Goal: Information Seeking & Learning: Learn about a topic

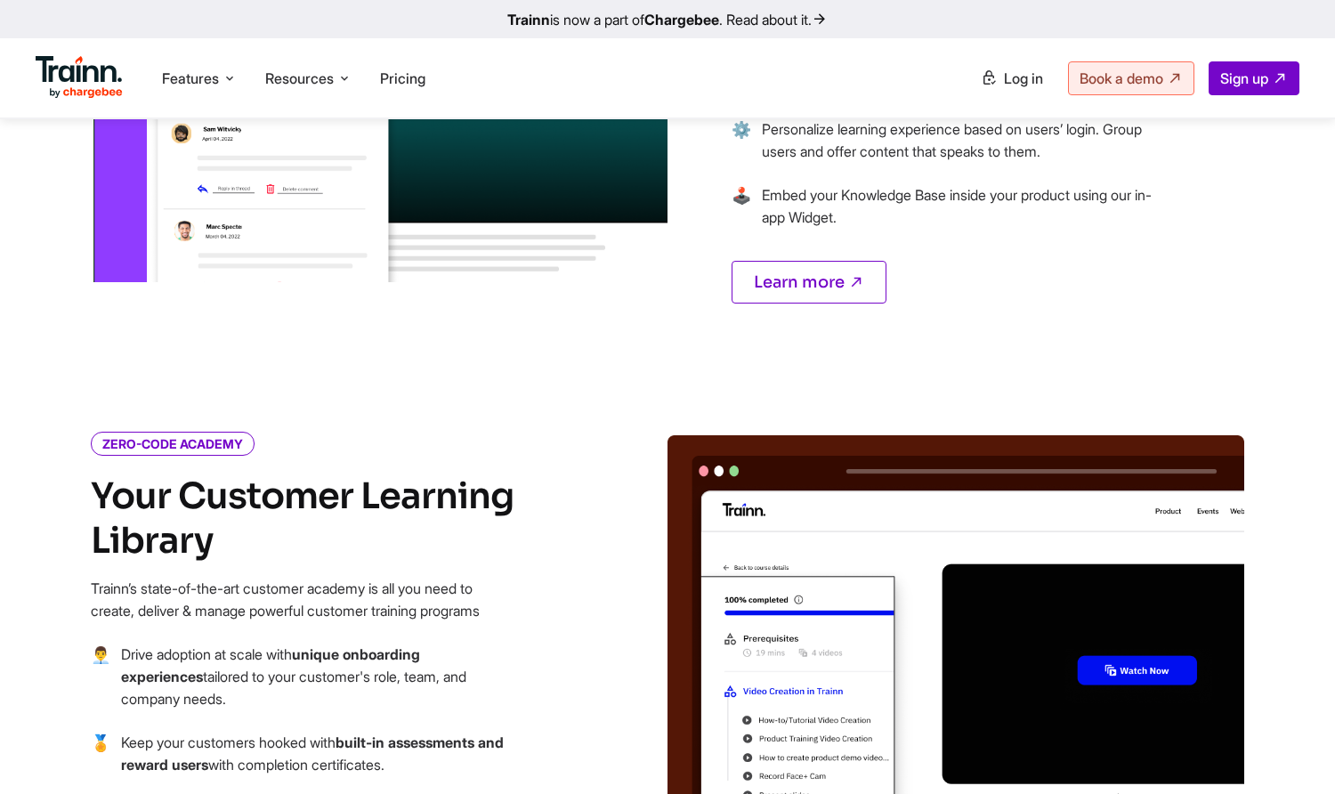
scroll to position [1755, 0]
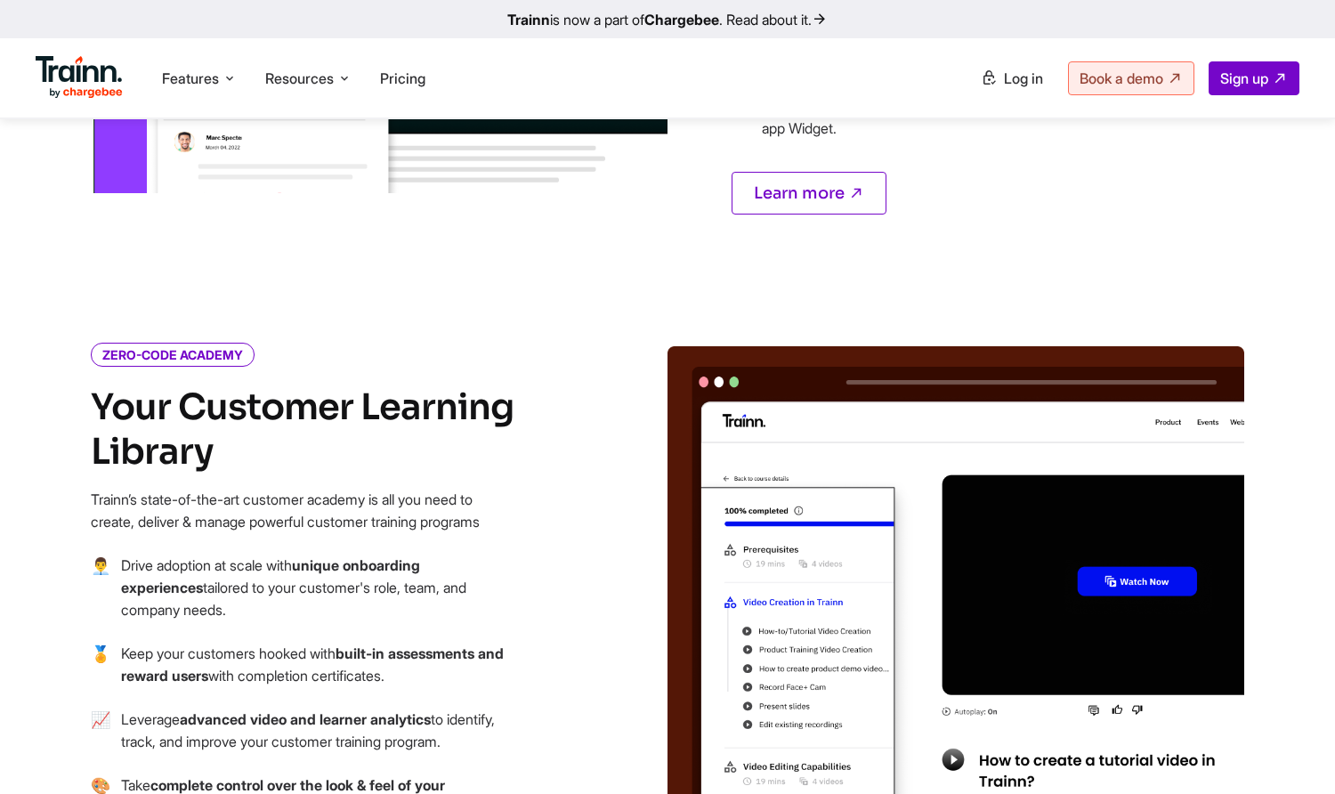
drag, startPoint x: 101, startPoint y: 302, endPoint x: 240, endPoint y: 313, distance: 140.2
click at [240, 343] on icon "ZERO-CODE ACADEMY" at bounding box center [173, 355] width 164 height 24
drag, startPoint x: 240, startPoint y: 313, endPoint x: 248, endPoint y: 347, distance: 34.8
click at [248, 385] on h4 "Your Customer Learning Library" at bounding box center [304, 429] width 427 height 89
drag, startPoint x: 71, startPoint y: 367, endPoint x: 247, endPoint y: 405, distance: 180.4
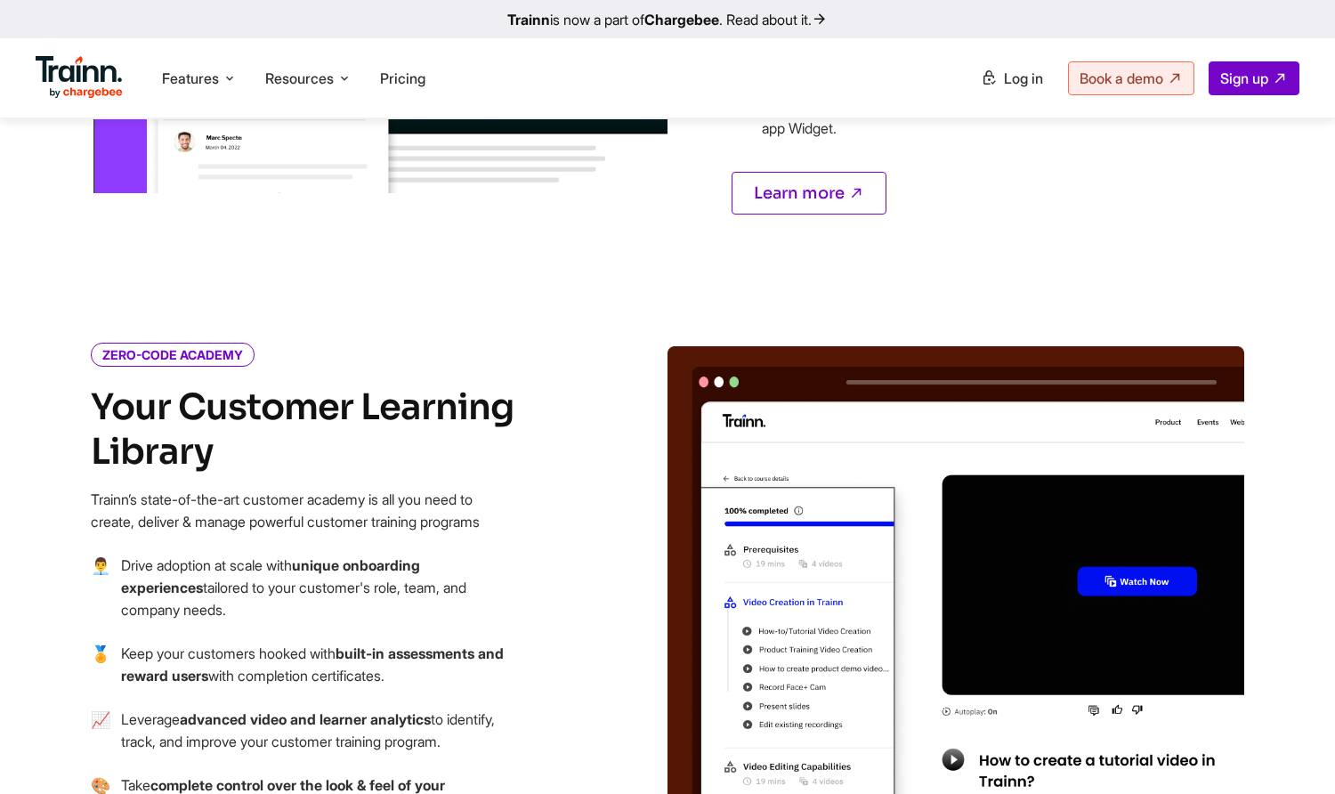
click at [247, 405] on div "ZERO-CODE ACADEMY Your Customer Learning Library Trainn’s state-of-the-art cust…" at bounding box center [347, 652] width 641 height 612
drag, startPoint x: 247, startPoint y: 405, endPoint x: 380, endPoint y: 468, distance: 146.9
click at [380, 489] on p "Trainn’s state-of-the-art customer academy is all you need to create, deliver &…" at bounding box center [304, 511] width 427 height 45
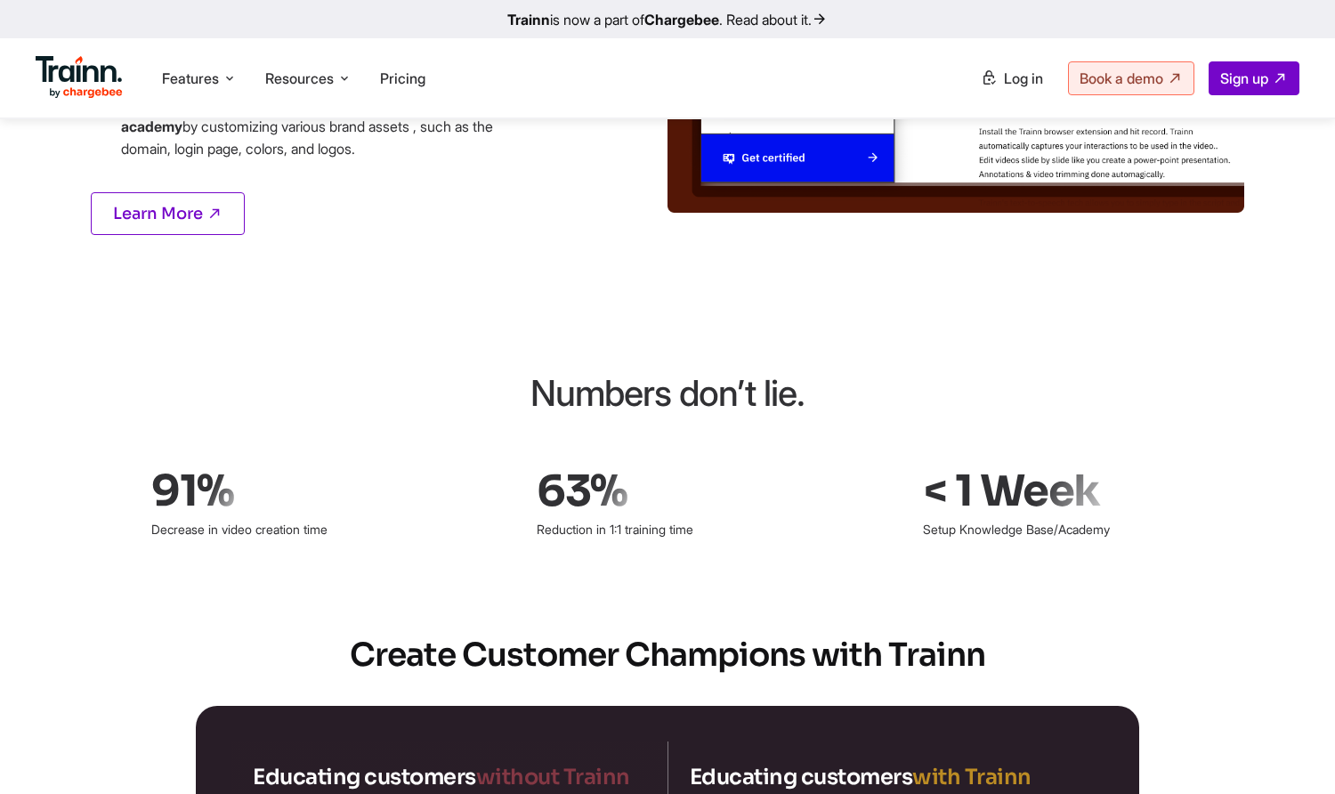
scroll to position [2467, 0]
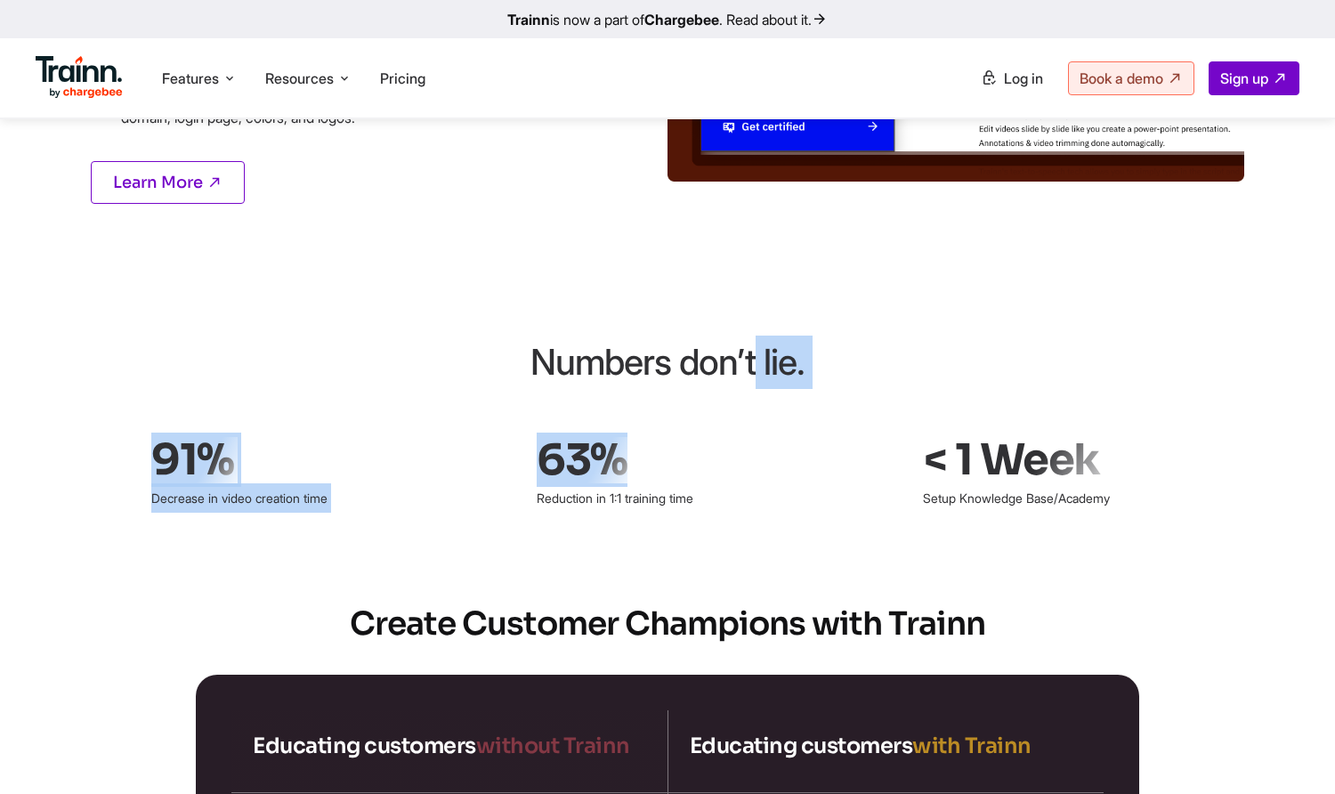
drag, startPoint x: 542, startPoint y: 341, endPoint x: 793, endPoint y: 376, distance: 253.4
click at [793, 376] on div "Numbers don’t lie. 91% Decrease in video creation time 63% Reduction in 1:1 tra…" at bounding box center [668, 424] width 1282 height 177
drag, startPoint x: 793, startPoint y: 376, endPoint x: 709, endPoint y: 369, distance: 84.8
click at [709, 369] on div "Numbers don’t lie. 91% Decrease in video creation time 63% Reduction in 1:1 tra…" at bounding box center [668, 424] width 1282 height 177
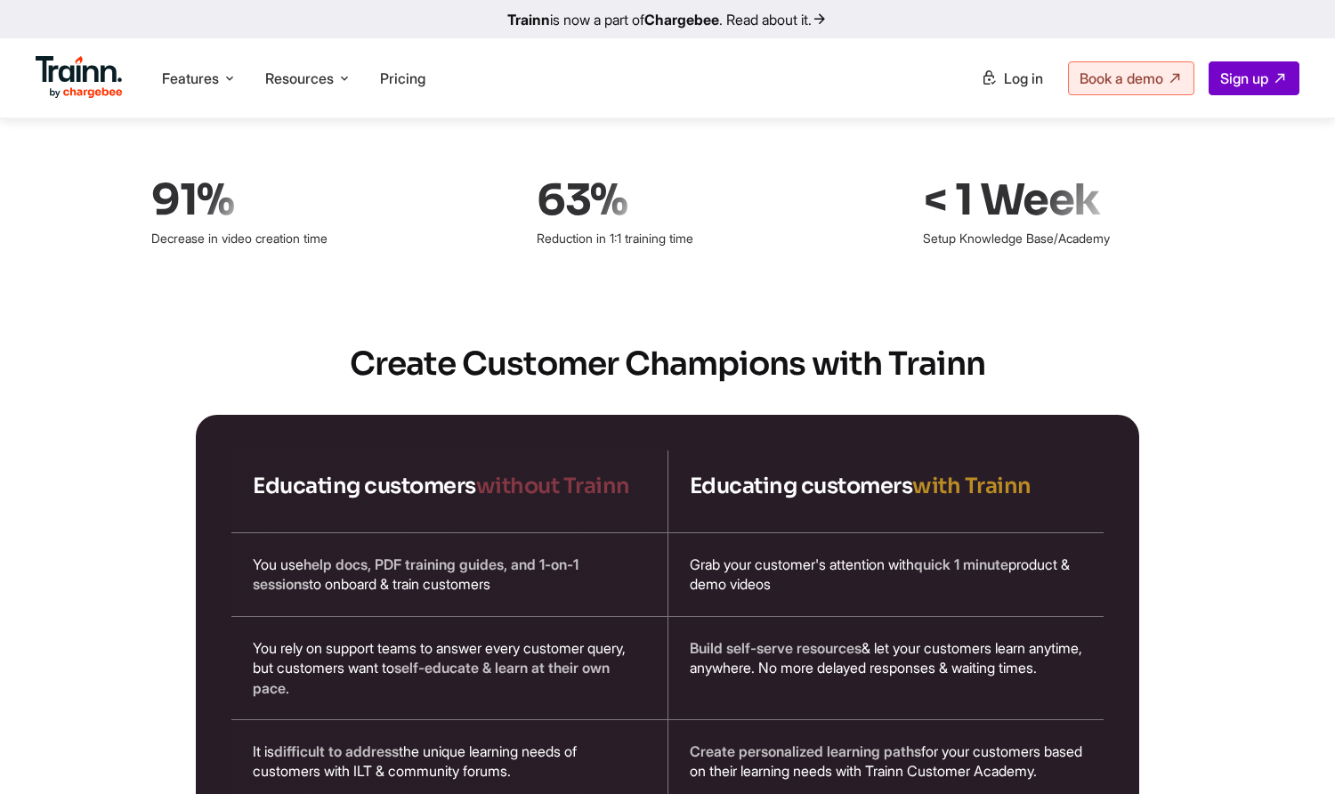
scroll to position [2734, 0]
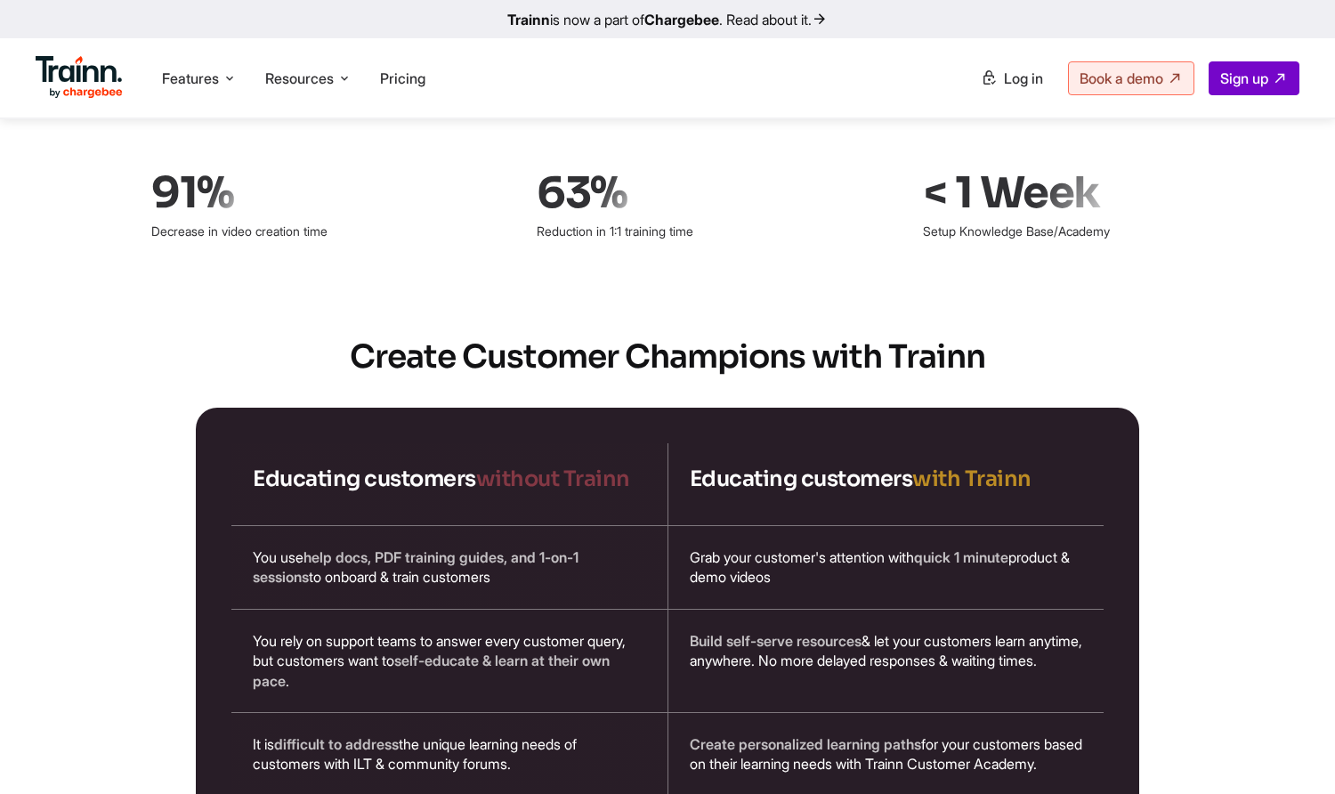
drag, startPoint x: 353, startPoint y: 326, endPoint x: 990, endPoint y: 336, distance: 637.4
click at [987, 336] on h2 "Create Customer Champions with Trainn" at bounding box center [668, 357] width 1282 height 45
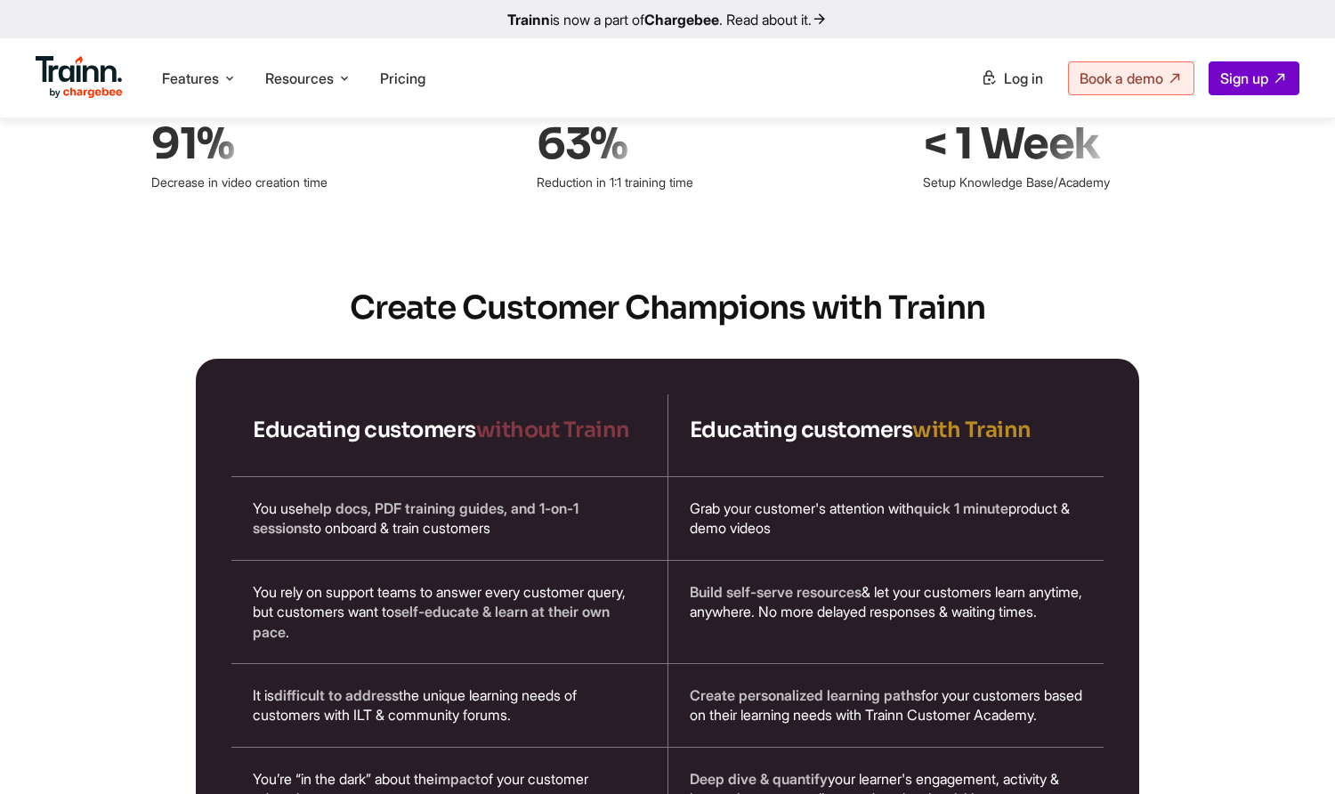
scroll to position [2912, 0]
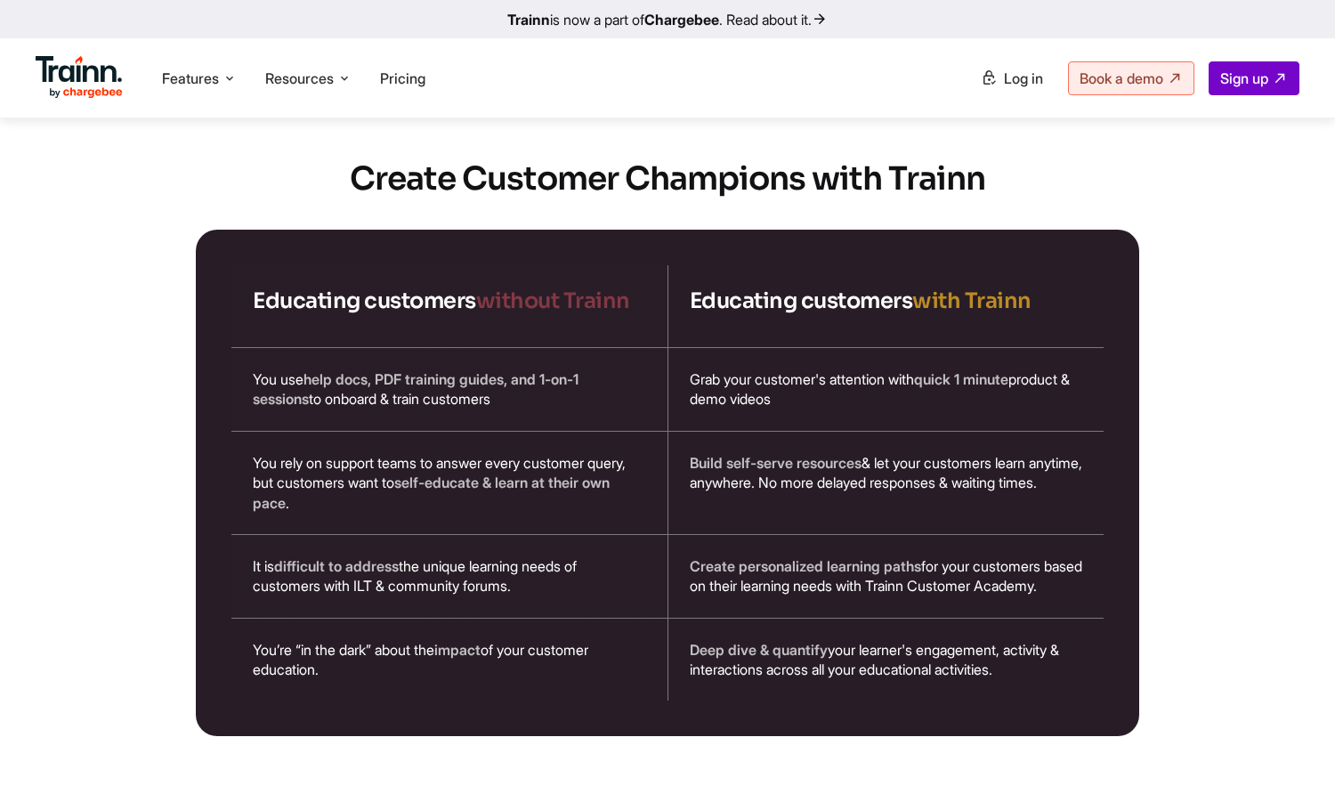
click at [430, 287] on h4 "Educating customers without Trainn" at bounding box center [449, 301] width 393 height 28
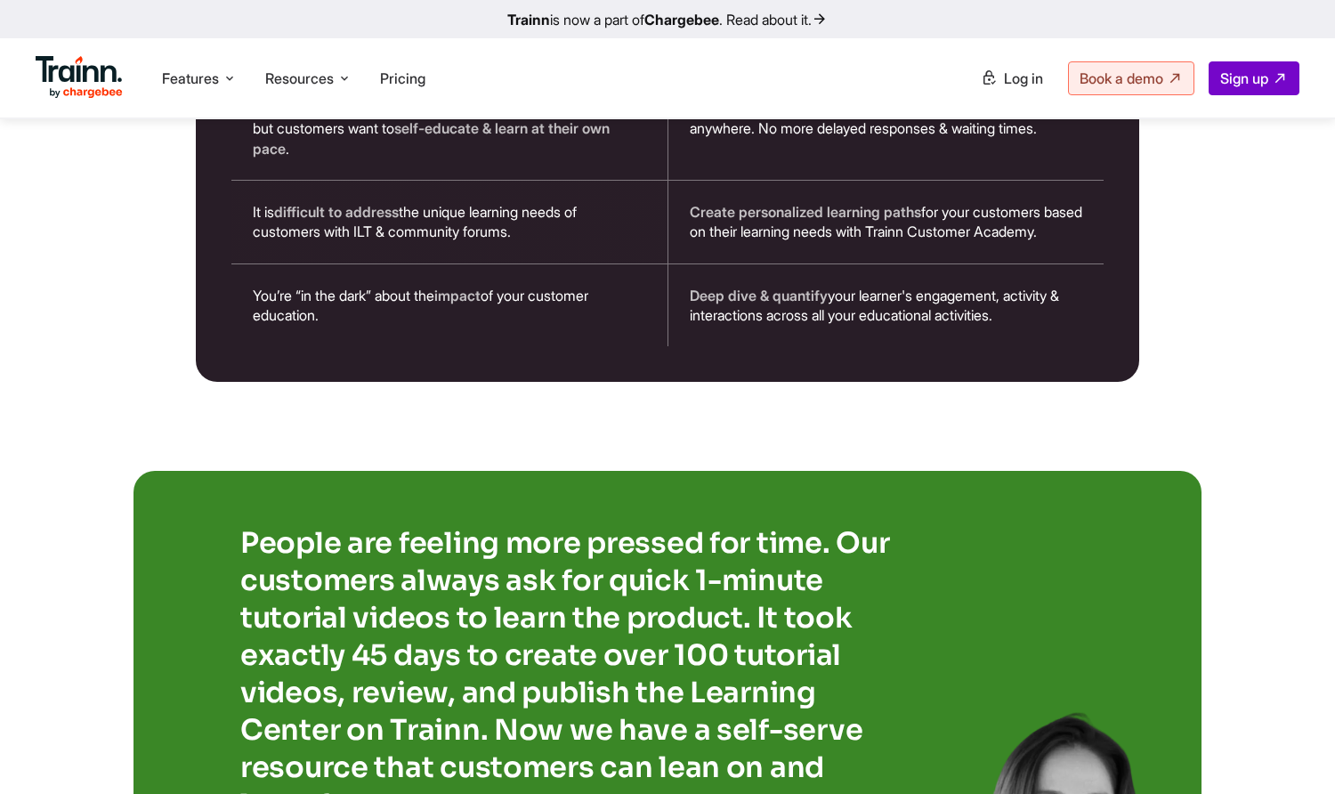
scroll to position [3268, 0]
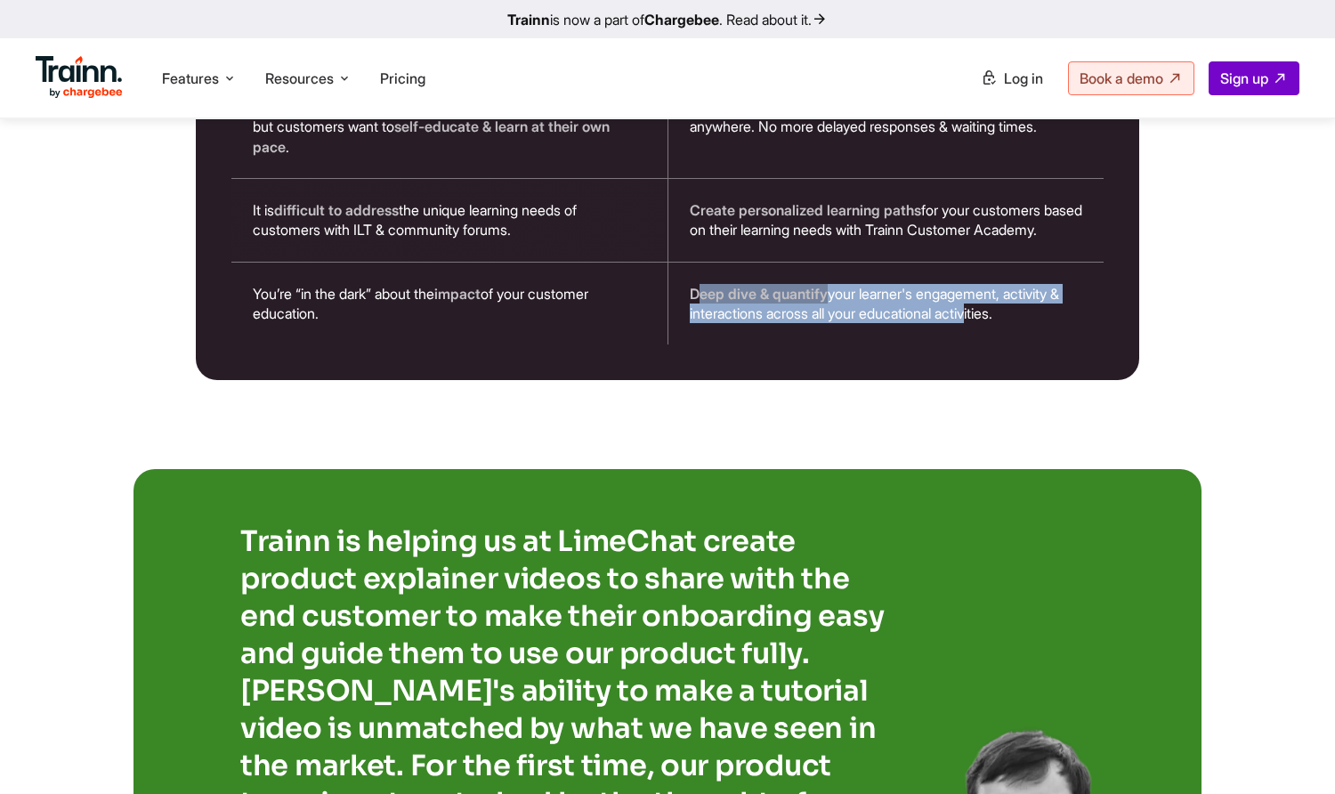
drag, startPoint x: 690, startPoint y: 295, endPoint x: 884, endPoint y: 304, distance: 194.3
click at [884, 304] on div "Deep dive & quantify your learner's engagement, activity & interactions across …" at bounding box center [887, 304] width 436 height 83
drag, startPoint x: 884, startPoint y: 304, endPoint x: 854, endPoint y: 300, distance: 30.5
click at [854, 300] on div "Deep dive & quantify your learner's engagement, activity & interactions across …" at bounding box center [887, 304] width 436 height 83
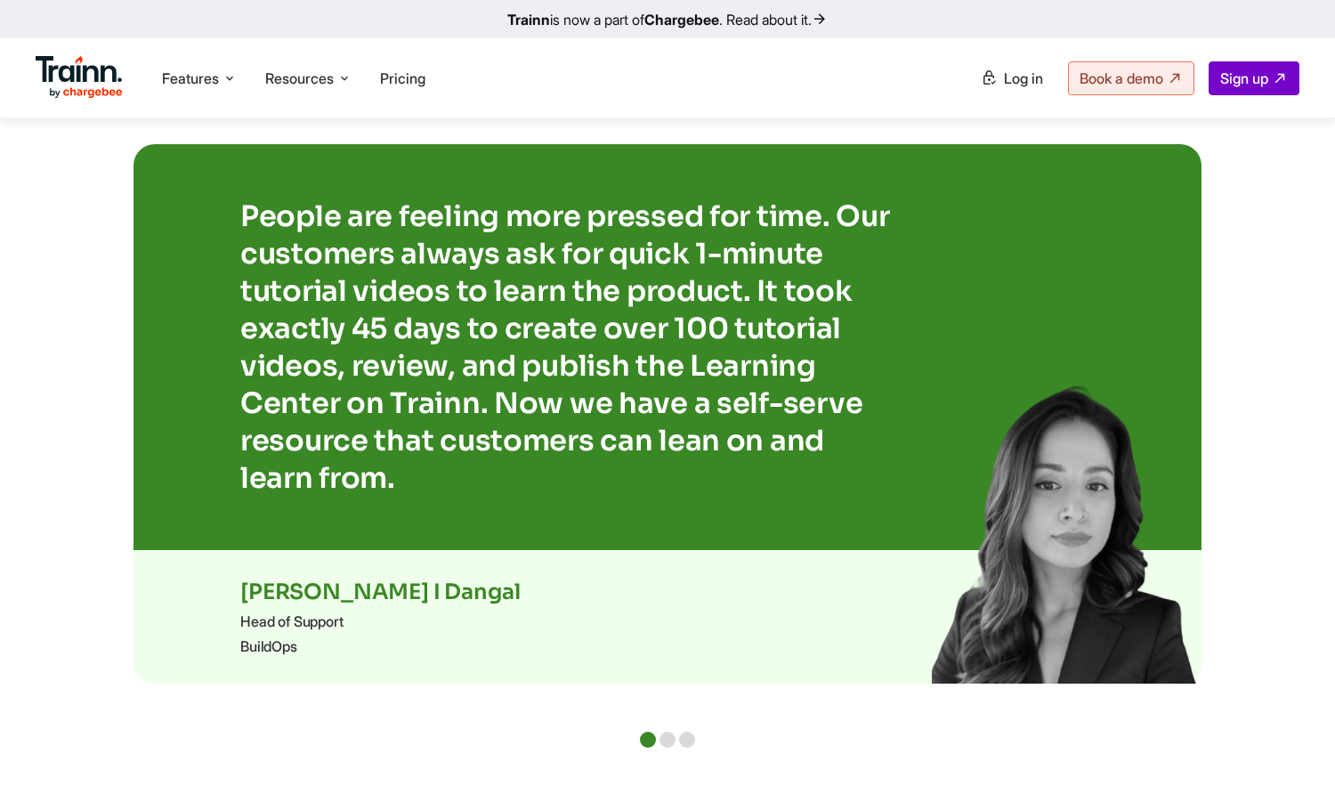
scroll to position [3624, 0]
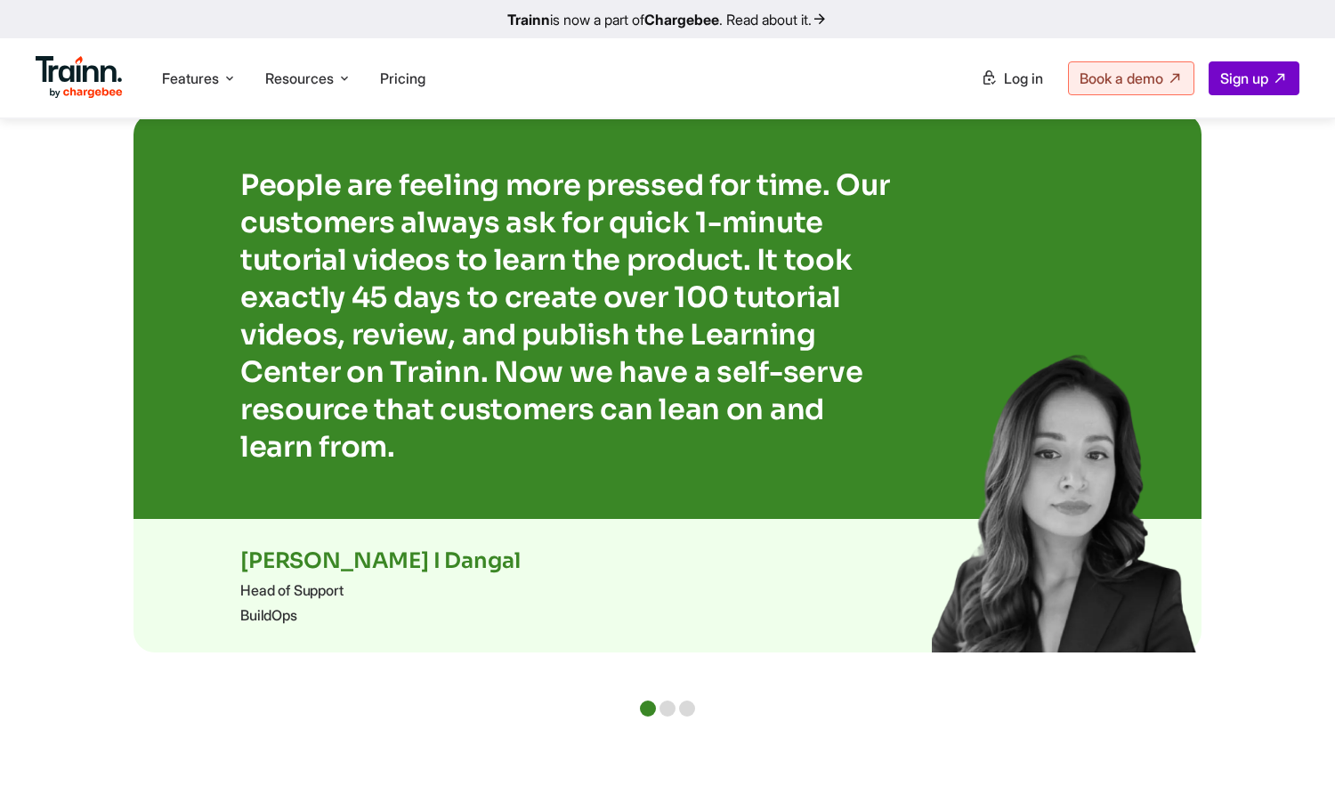
click at [646, 701] on div at bounding box center [648, 709] width 16 height 16
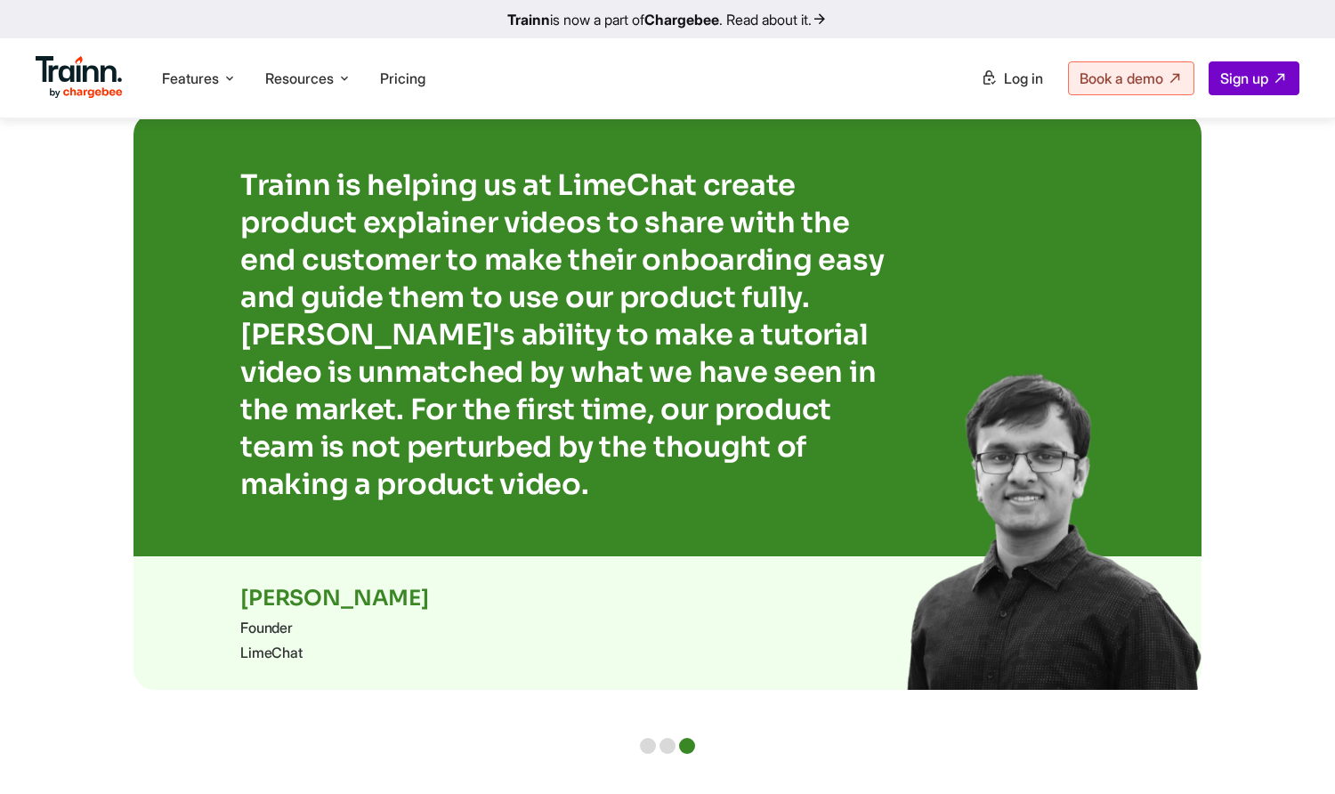
click at [653, 742] on div at bounding box center [648, 746] width 16 height 16
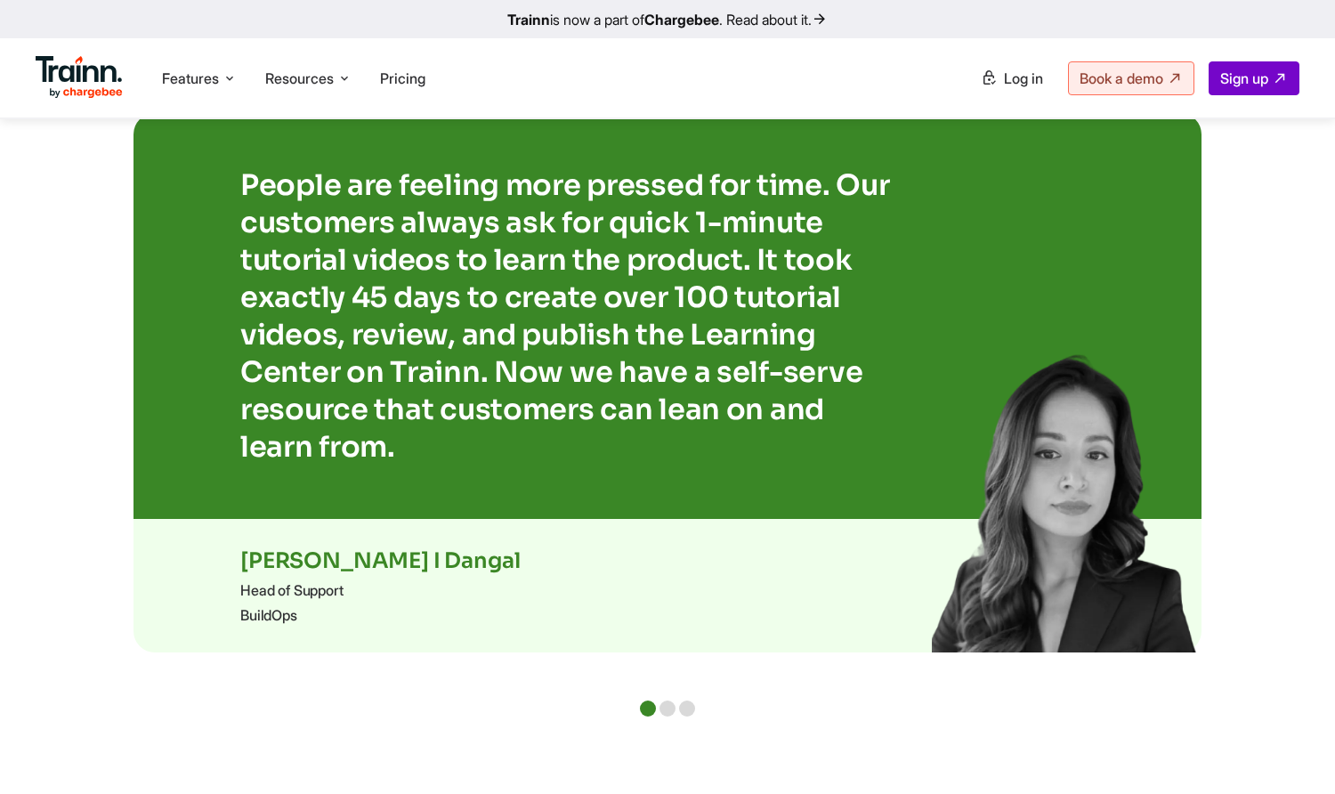
click at [647, 707] on div at bounding box center [648, 709] width 16 height 16
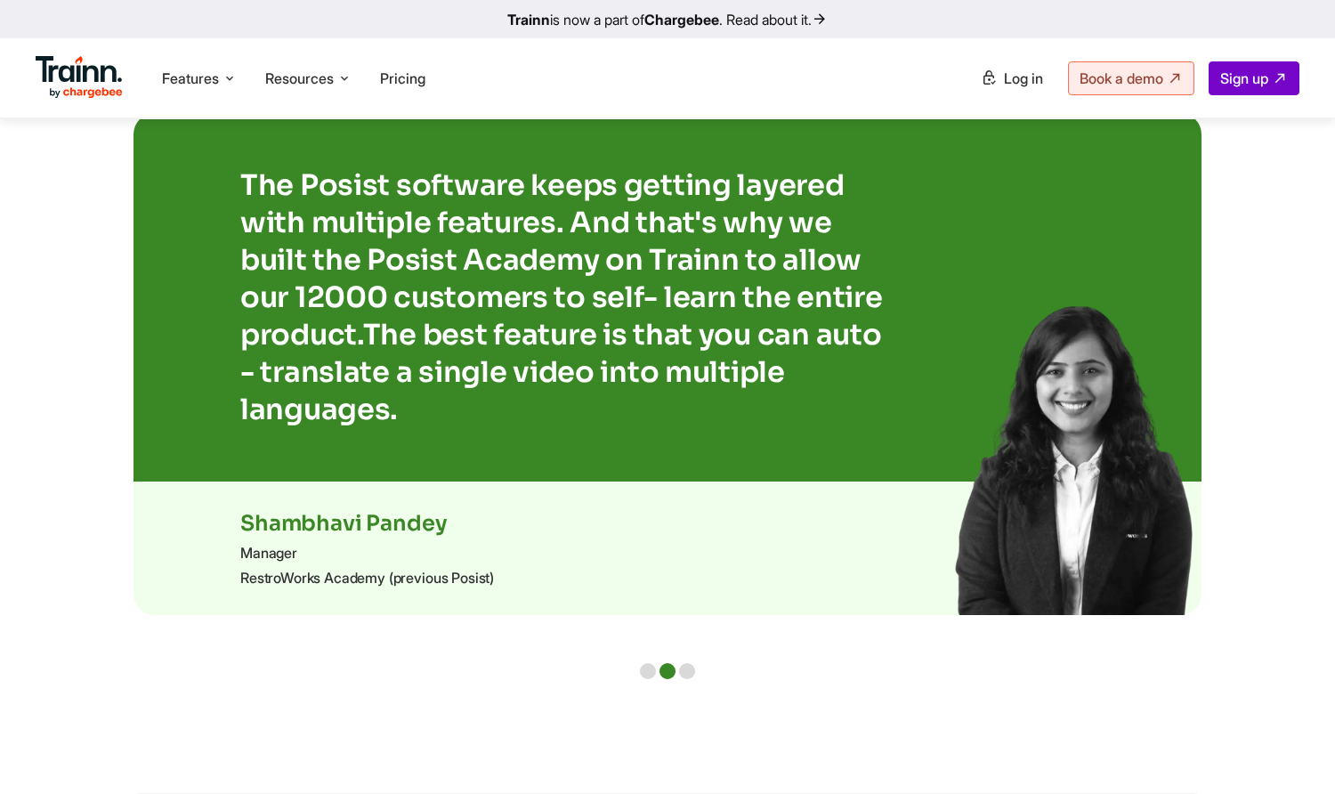
click at [643, 669] on div at bounding box center [648, 671] width 16 height 16
click at [646, 665] on div at bounding box center [648, 671] width 16 height 16
click at [645, 665] on div at bounding box center [648, 671] width 16 height 16
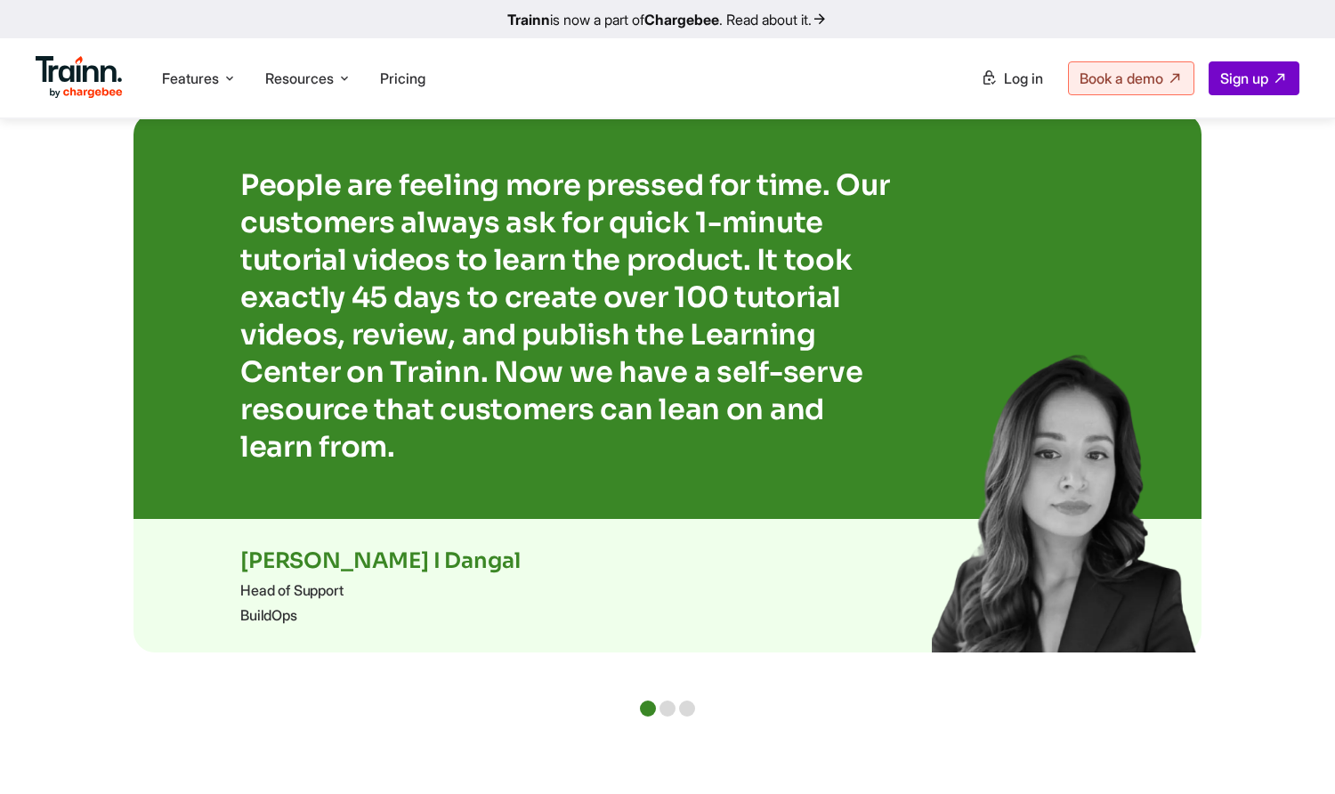
click at [669, 704] on div at bounding box center [668, 709] width 16 height 16
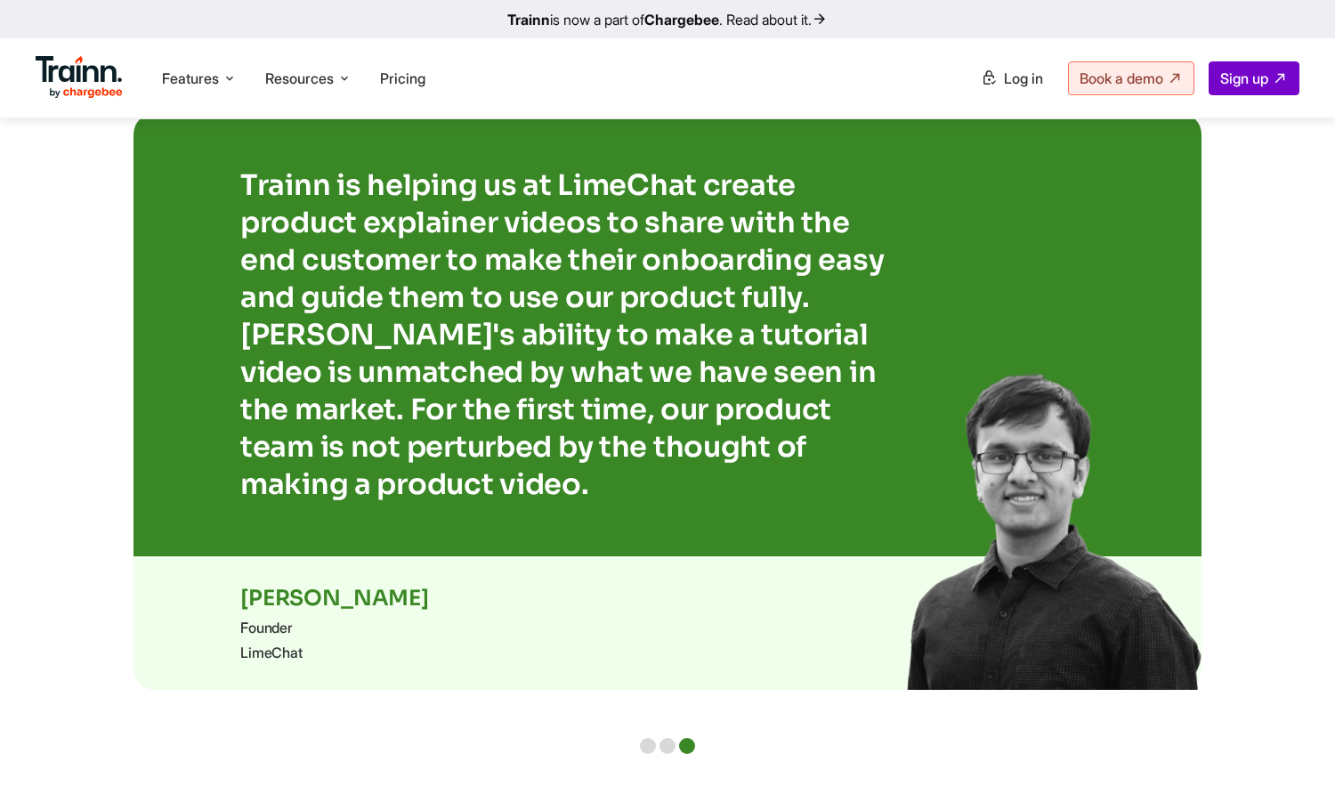
click at [674, 743] on div at bounding box center [668, 746] width 16 height 16
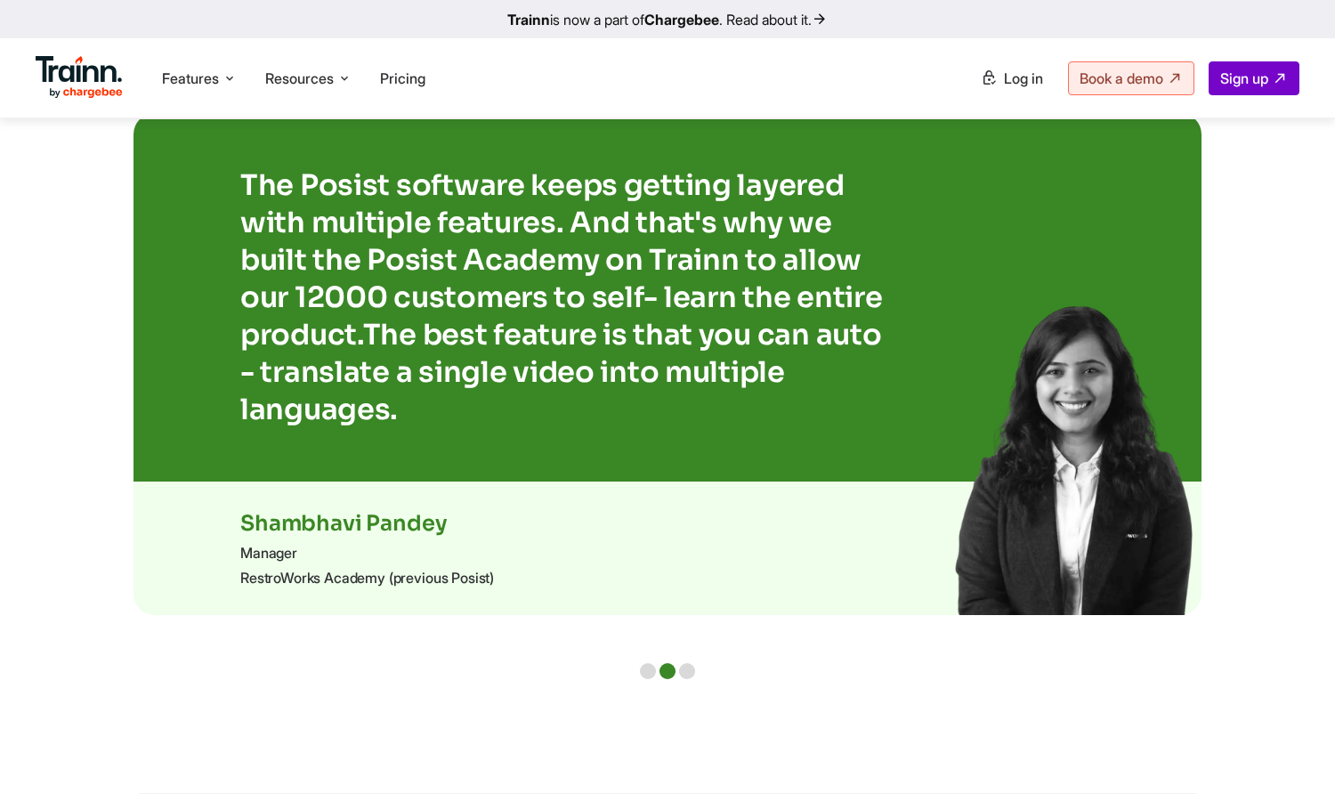
click at [693, 668] on div at bounding box center [687, 671] width 16 height 16
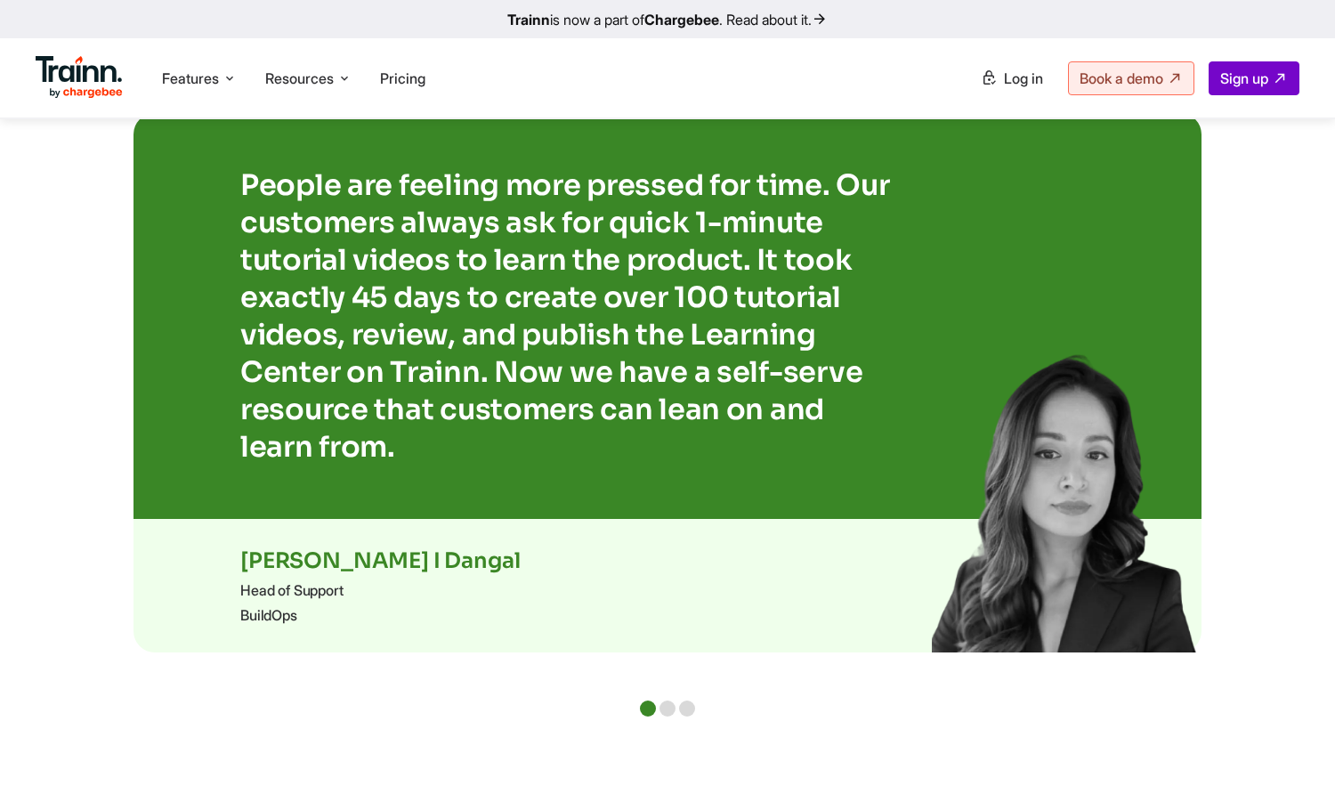
click at [689, 704] on div at bounding box center [687, 709] width 16 height 16
click at [685, 707] on div at bounding box center [687, 709] width 16 height 16
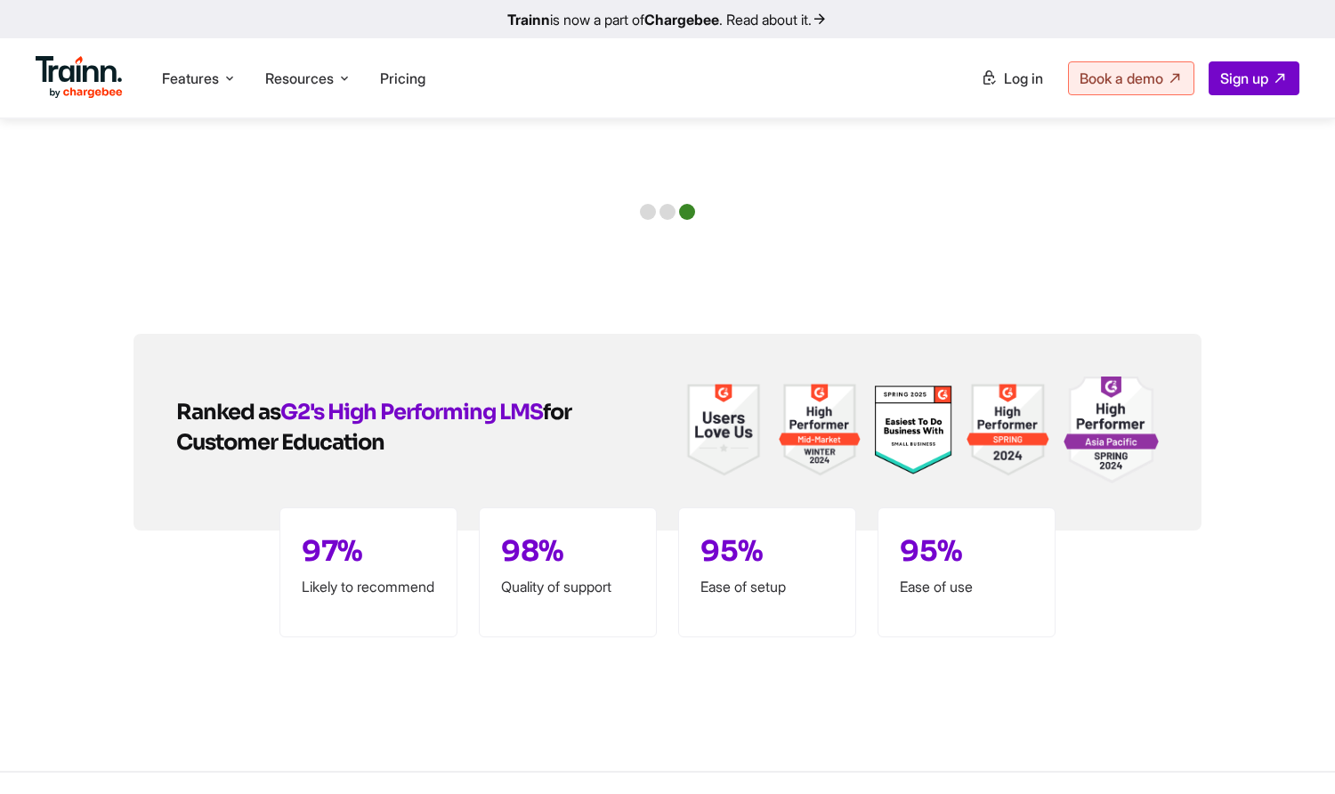
scroll to position [4211, 0]
